Goal: Ask a question

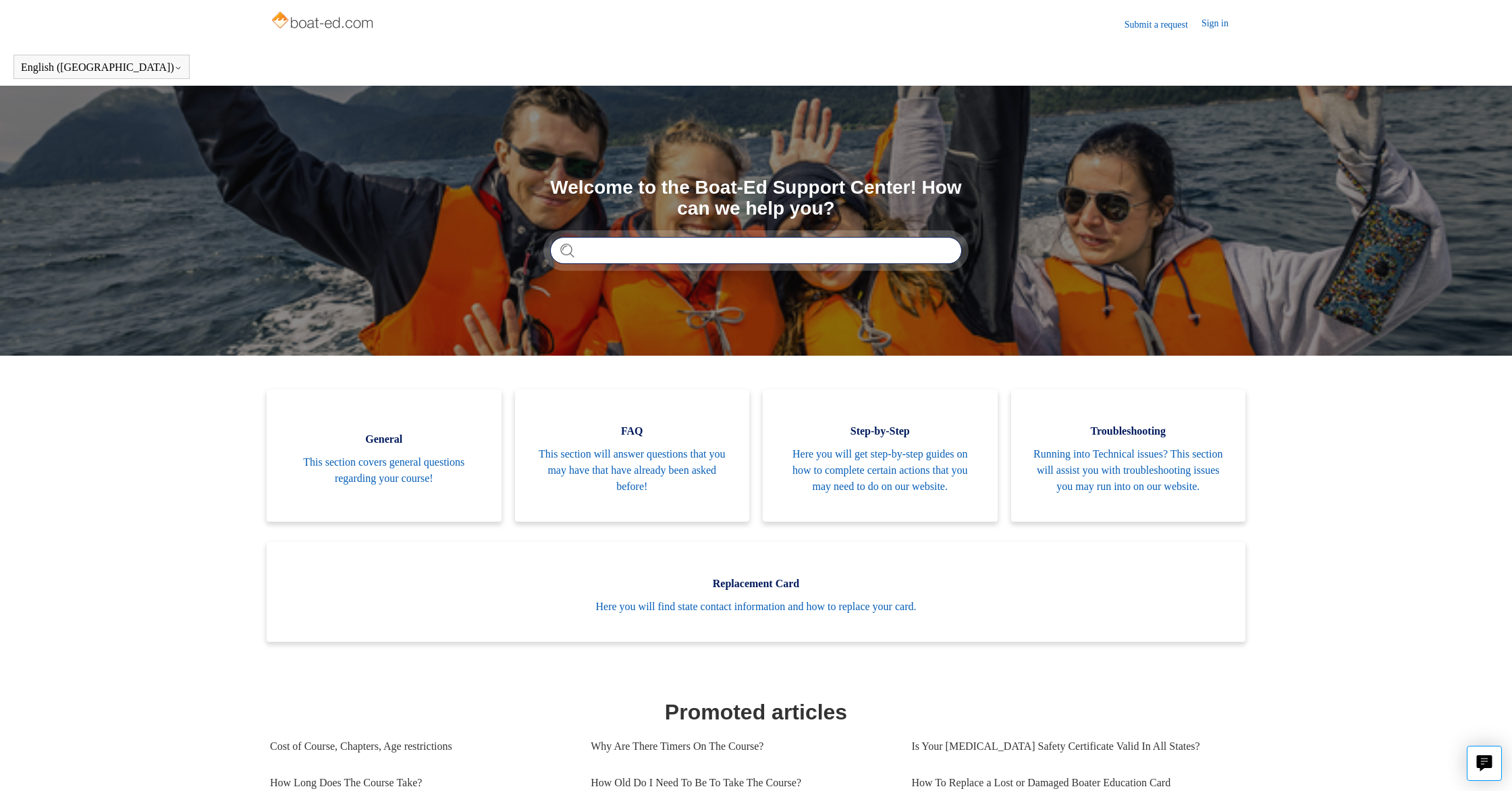
click at [619, 263] on input "Search" at bounding box center [756, 250] width 412 height 27
type input "**********"
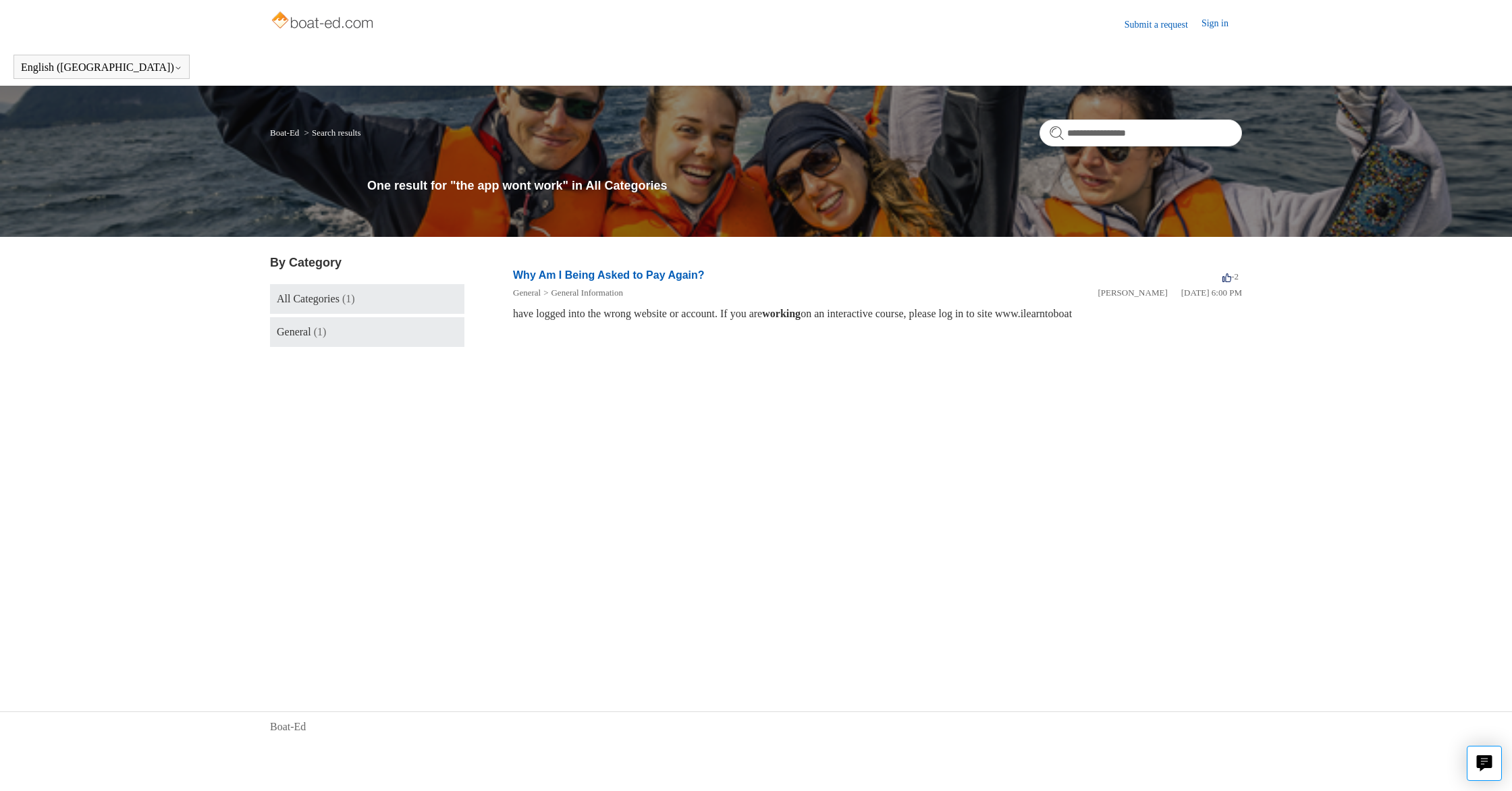
click at [364, 322] on link "General (1)" at bounding box center [367, 332] width 194 height 30
